Goal: Task Accomplishment & Management: Use online tool/utility

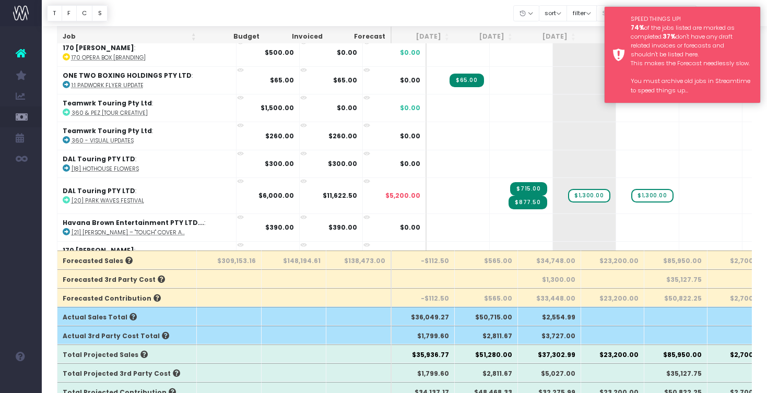
scroll to position [131, 0]
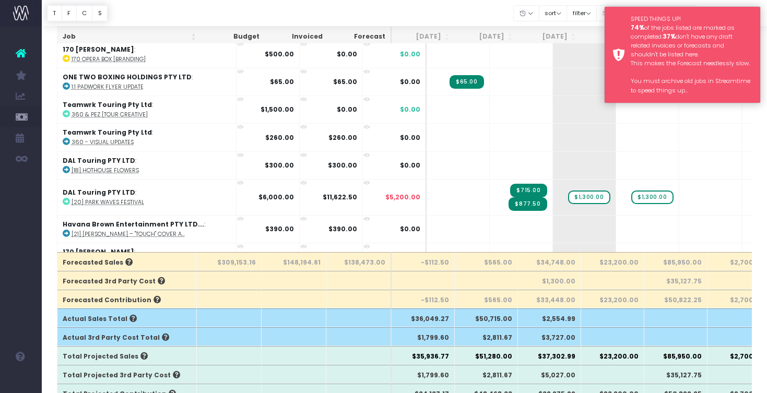
click at [621, 28] on div "SPEED THINGS UP! 74% of the jobs listed are marked as completed. 37% don't have…" at bounding box center [682, 54] width 157 height 97
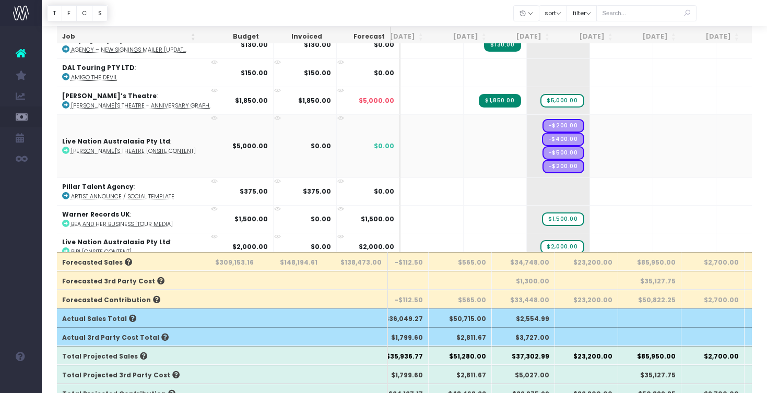
scroll to position [408, 30]
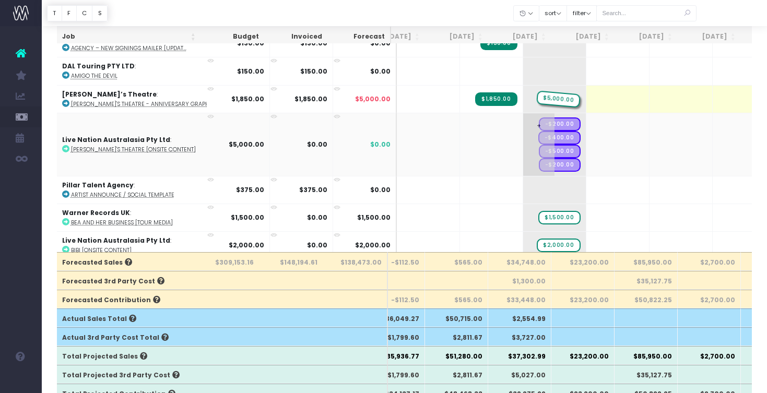
drag, startPoint x: 528, startPoint y: 96, endPoint x: 498, endPoint y: 139, distance: 52.6
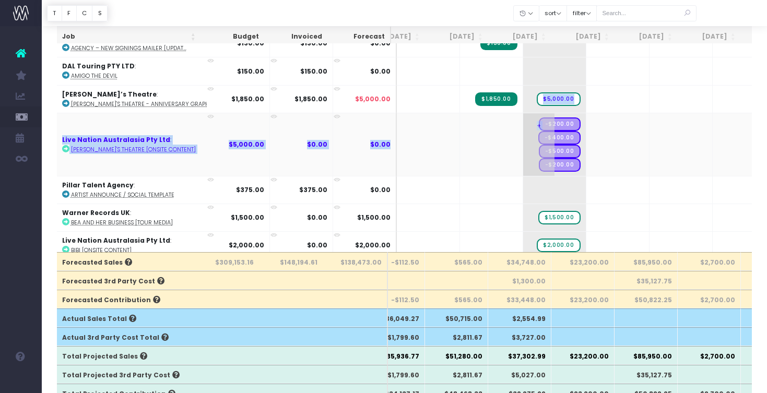
drag, startPoint x: 511, startPoint y: 94, endPoint x: 504, endPoint y: 126, distance: 33.1
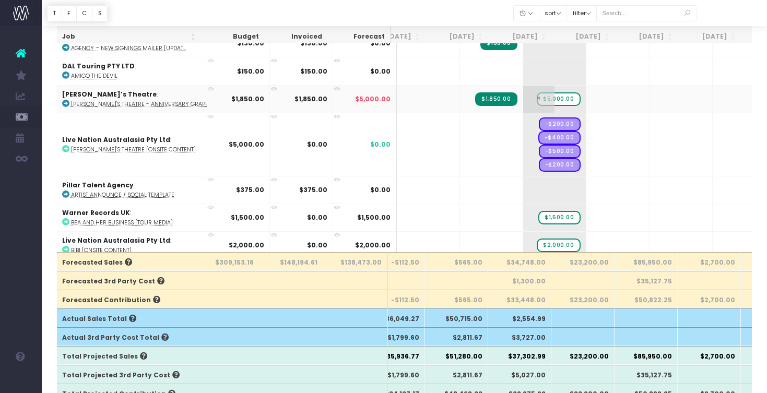
click at [523, 97] on span "+" at bounding box center [538, 99] width 31 height 27
click at [537, 96] on span "$5,000.00" at bounding box center [558, 99] width 43 height 14
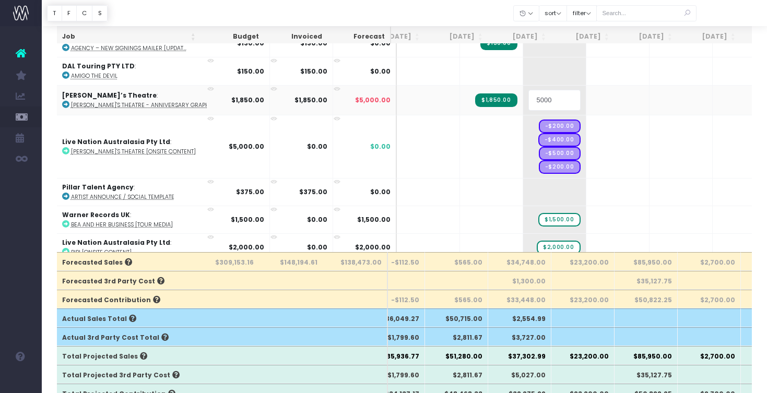
type input "0"
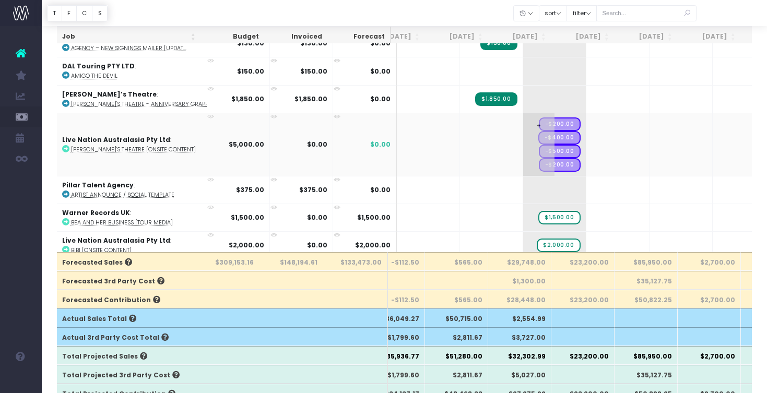
click at [523, 122] on span "+" at bounding box center [538, 144] width 31 height 63
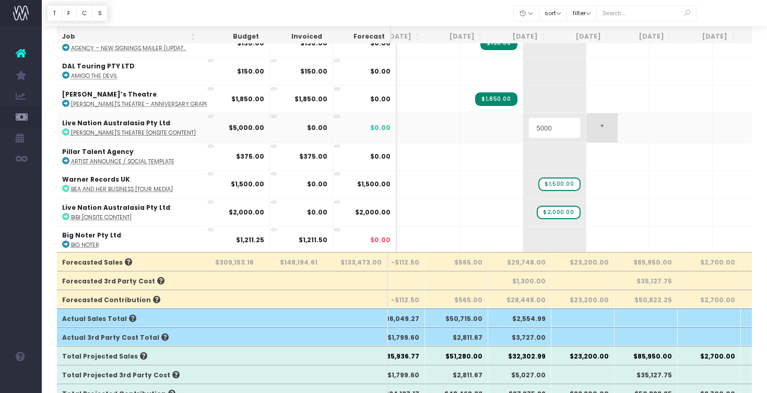
click at [587, 131] on body "Oh my... this is bad. [PERSON_NAME] wasn't able to load this page. Please conta…" at bounding box center [383, 65] width 767 height 393
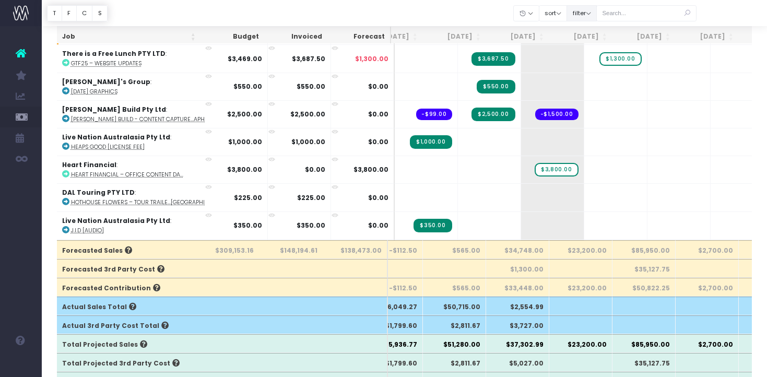
scroll to position [1252, 32]
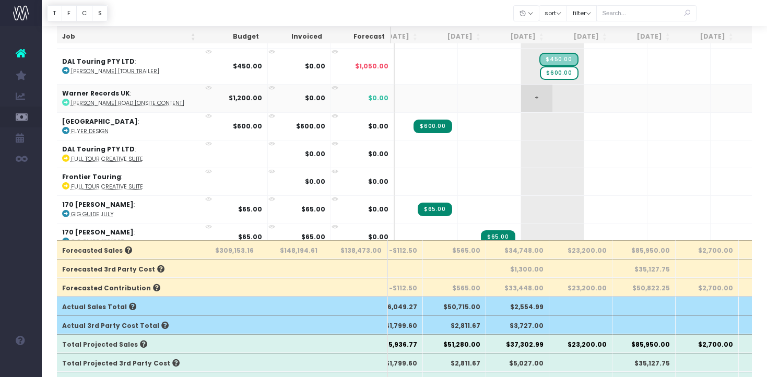
click at [521, 97] on span "+" at bounding box center [536, 98] width 31 height 27
click at [521, 87] on span "+" at bounding box center [536, 98] width 31 height 27
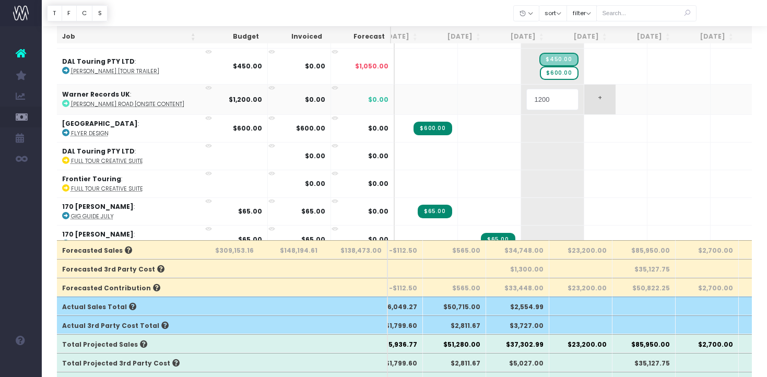
click at [567, 96] on body "Oh my... this is bad. [PERSON_NAME] wasn't able to load this page. Please conta…" at bounding box center [383, 57] width 767 height 377
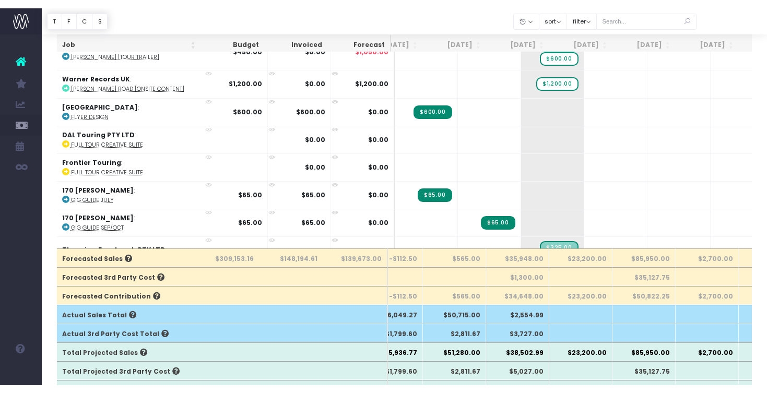
scroll to position [1983, 32]
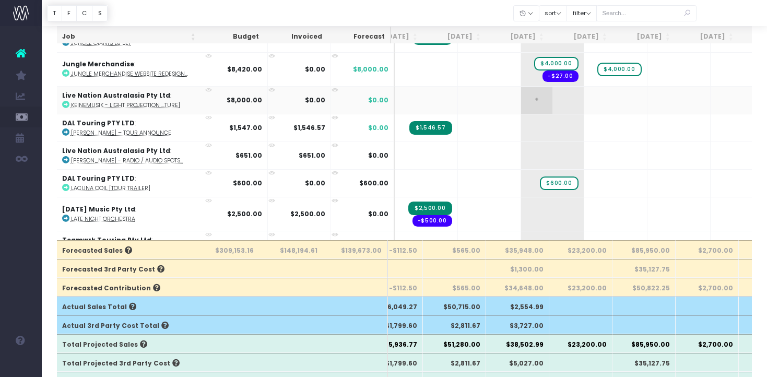
click at [521, 97] on span "+" at bounding box center [536, 100] width 31 height 27
click at [521, 92] on span "+" at bounding box center [536, 100] width 31 height 27
click at [589, 99] on body "Oh my... this is bad. [PERSON_NAME] wasn't able to load this page. Please conta…" at bounding box center [383, 57] width 767 height 377
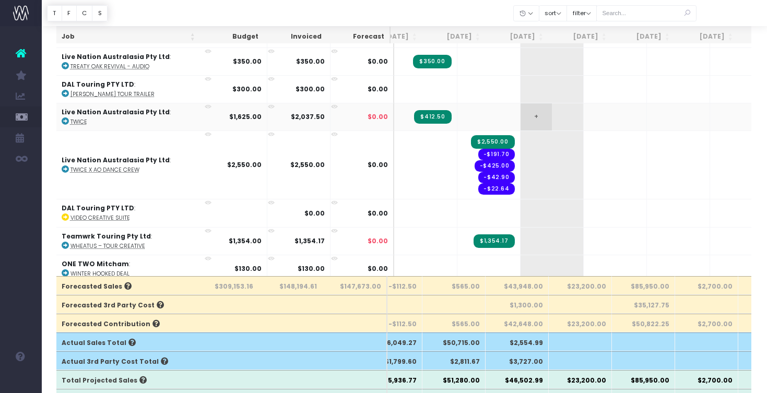
scroll to position [0, 0]
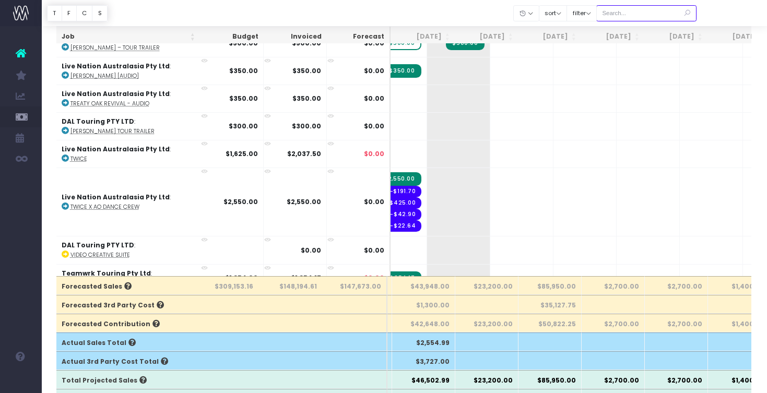
click at [656, 13] on input "text" at bounding box center [647, 13] width 100 height 16
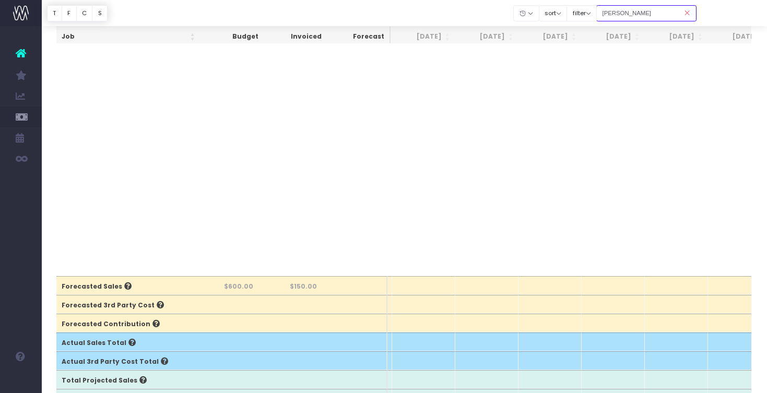
click at [647, 14] on input "[PERSON_NAME]" at bounding box center [647, 13] width 100 height 16
type input "[PERSON_NAME]"
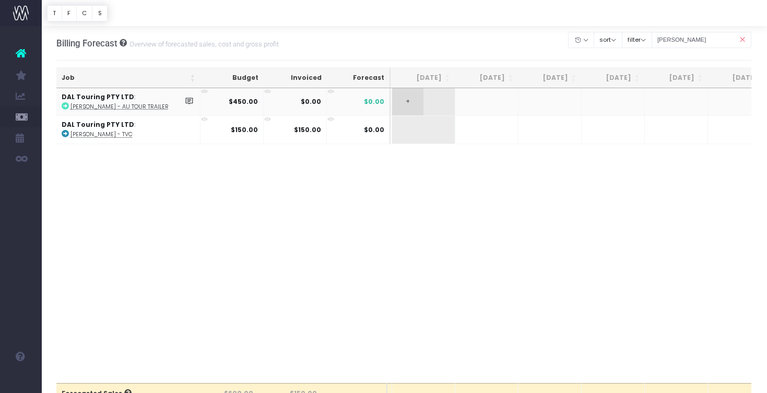
click at [411, 98] on span "+" at bounding box center [407, 101] width 31 height 27
click at [457, 195] on body "Oh my... this is bad. [PERSON_NAME] wasn't able to load this page. Please conta…" at bounding box center [382, 196] width 767 height 393
click at [743, 43] on icon at bounding box center [742, 39] width 18 height 21
